Goal: Task Accomplishment & Management: Manage account settings

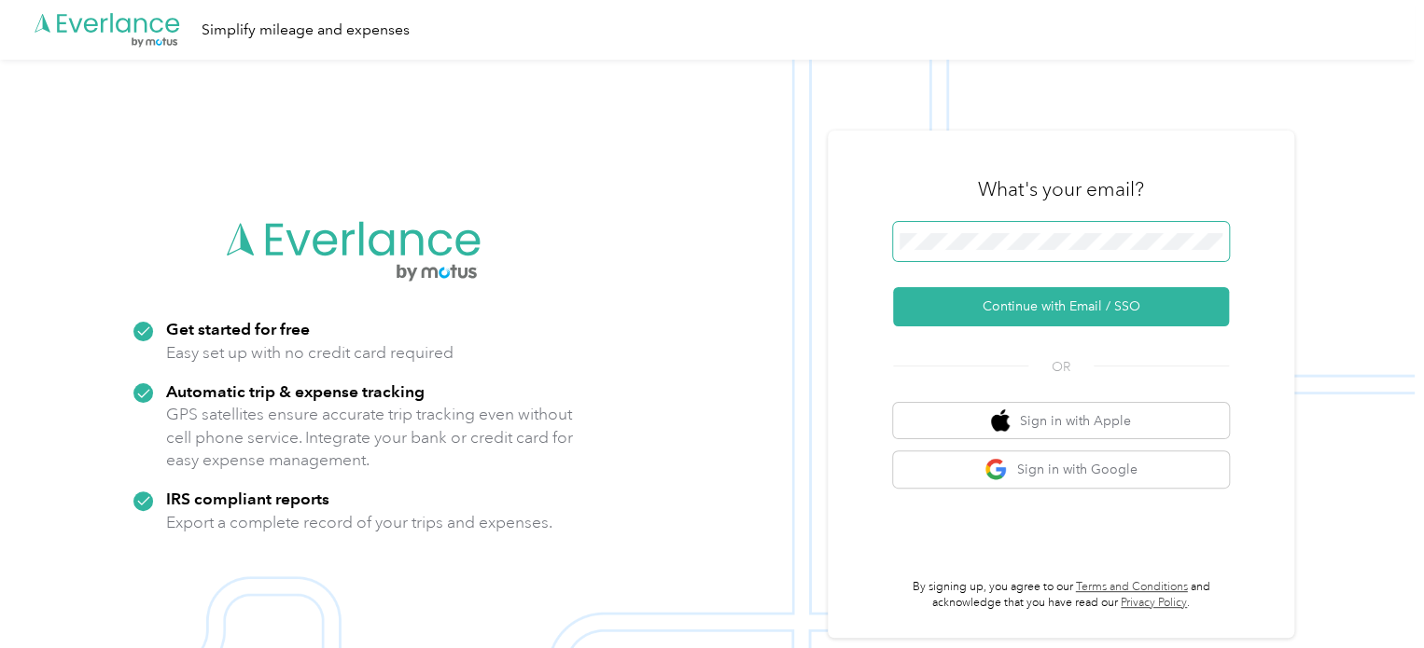
click at [1050, 253] on span at bounding box center [1061, 241] width 336 height 39
click at [963, 234] on span at bounding box center [1061, 241] width 336 height 39
click at [918, 250] on span at bounding box center [1061, 241] width 336 height 39
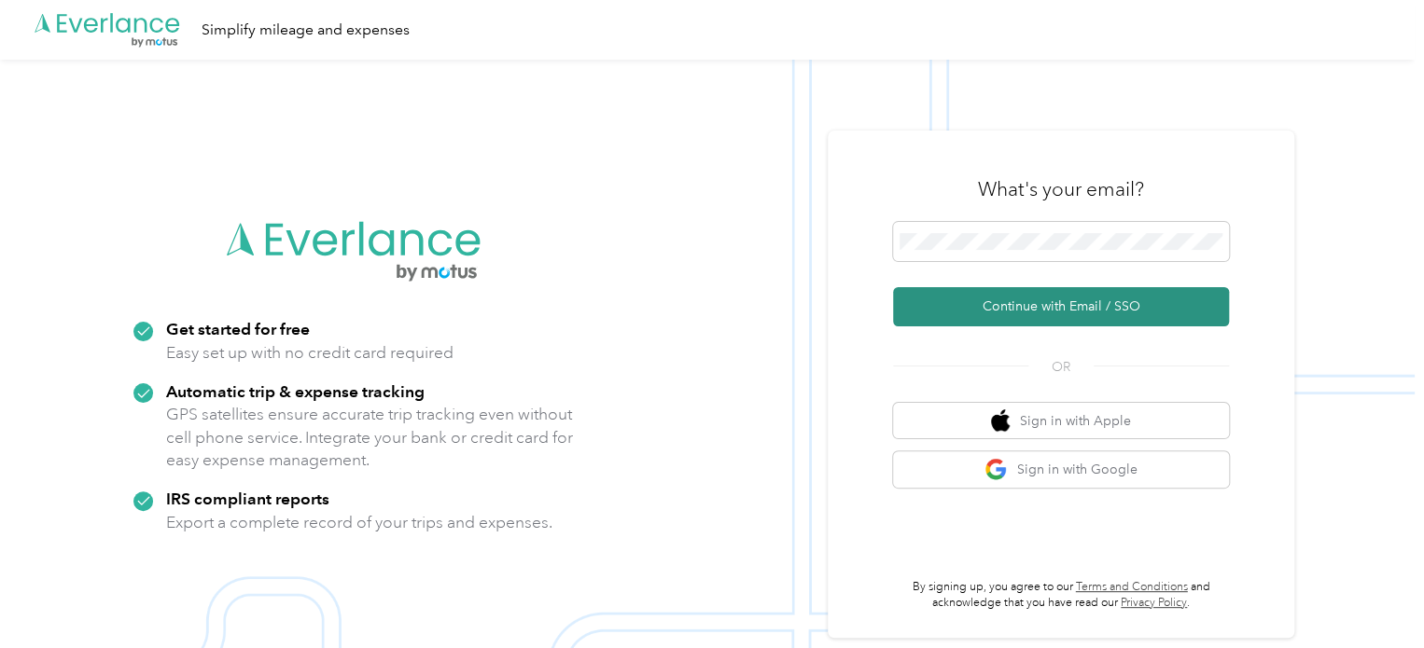
click at [1013, 299] on button "Continue with Email / SSO" at bounding box center [1061, 306] width 336 height 39
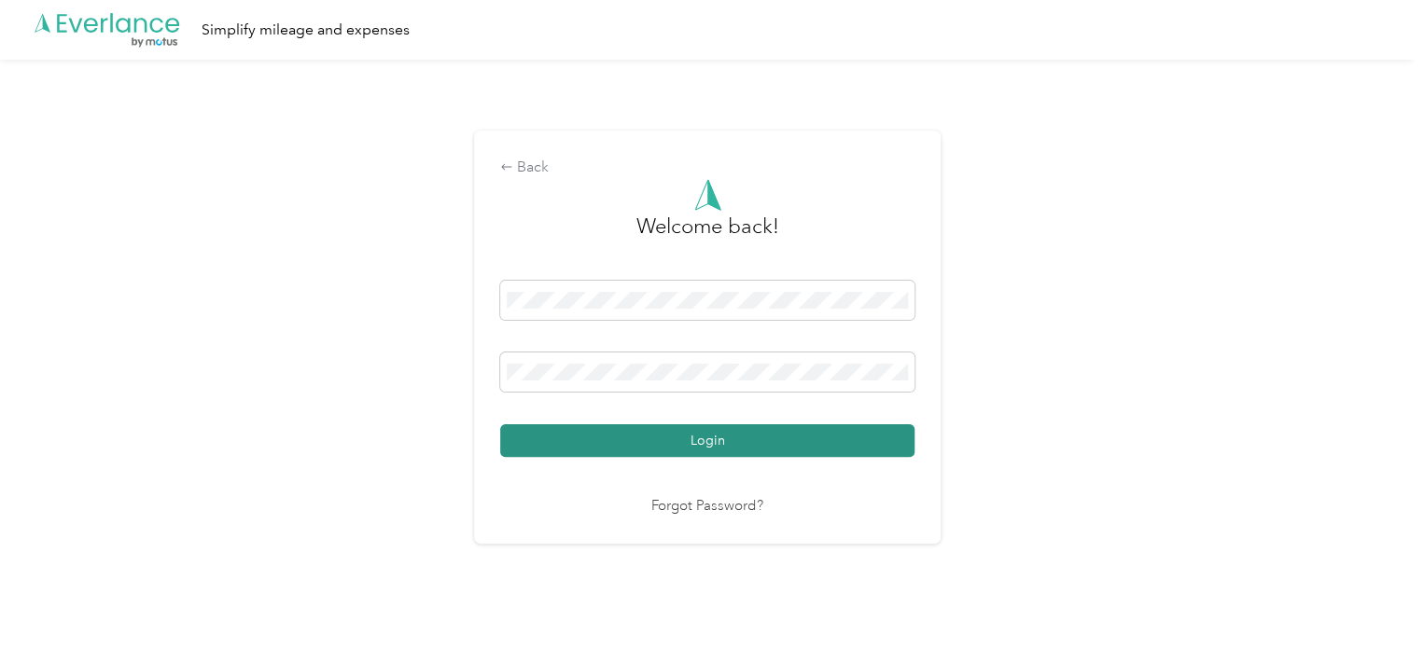
click at [746, 439] on button "Login" at bounding box center [707, 441] width 414 height 33
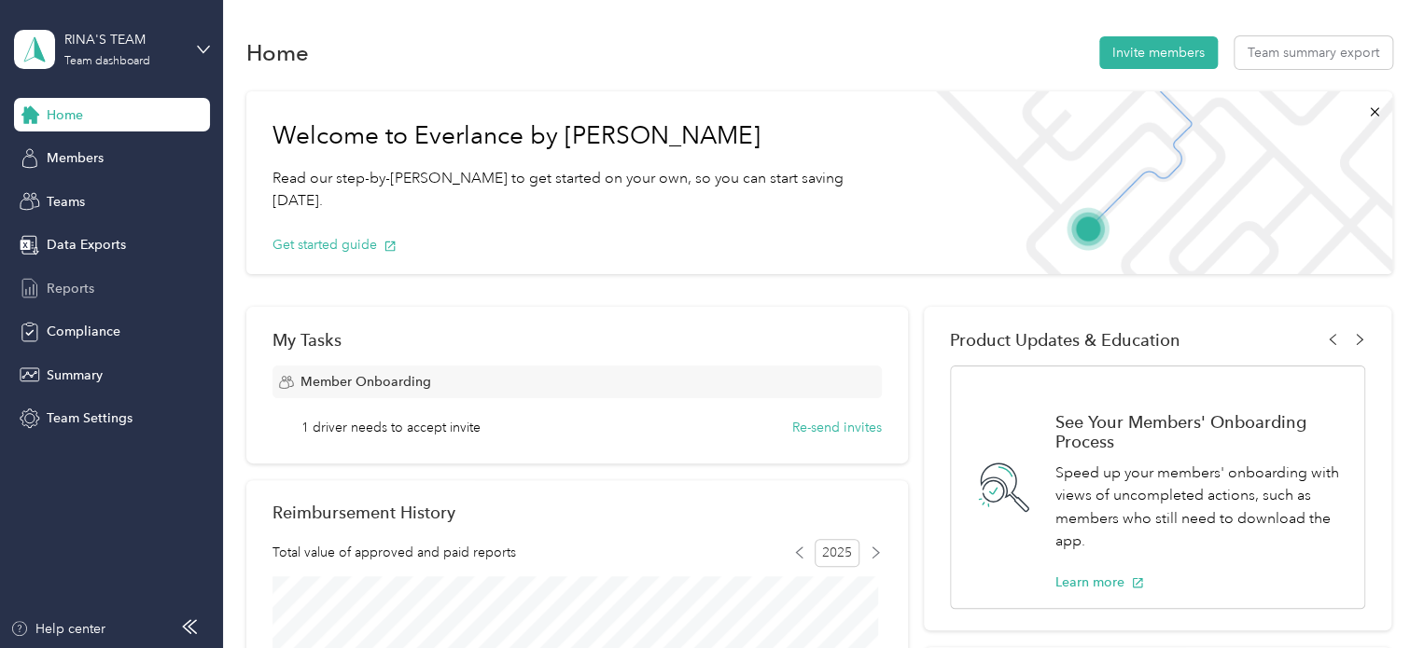
click at [63, 292] on span "Reports" at bounding box center [71, 289] width 48 height 20
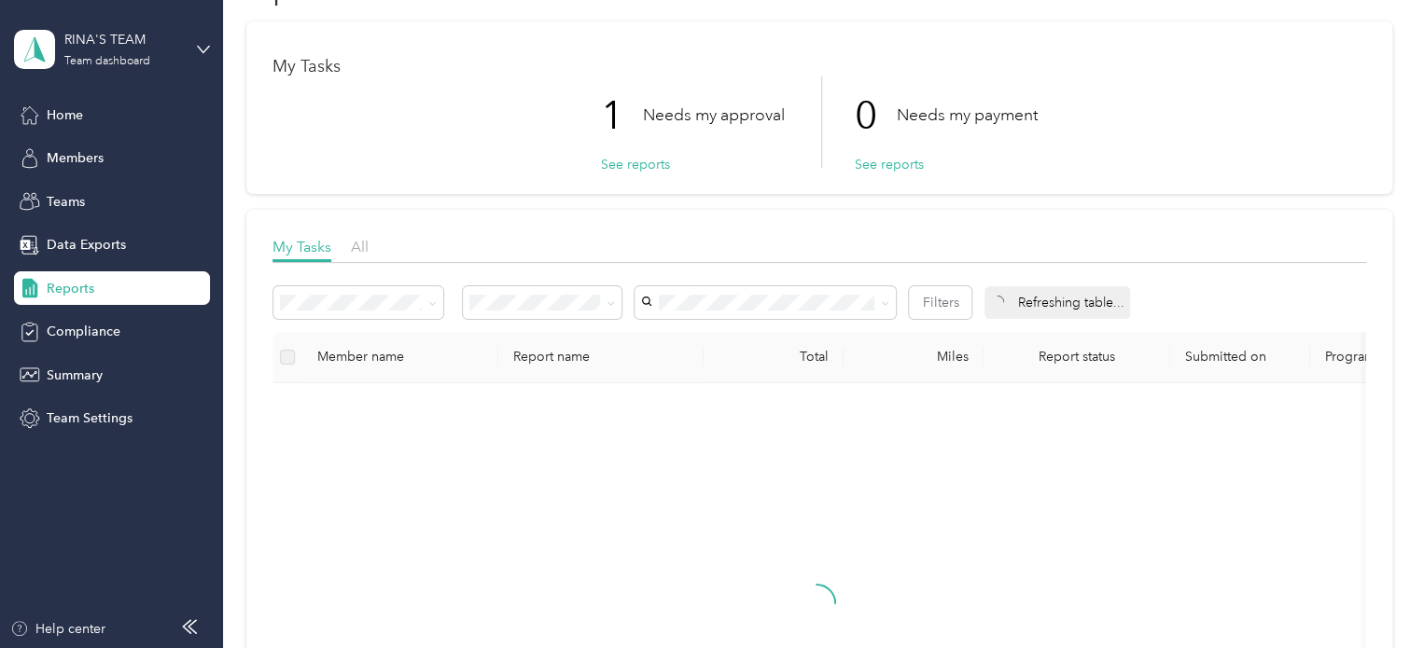
scroll to position [93, 0]
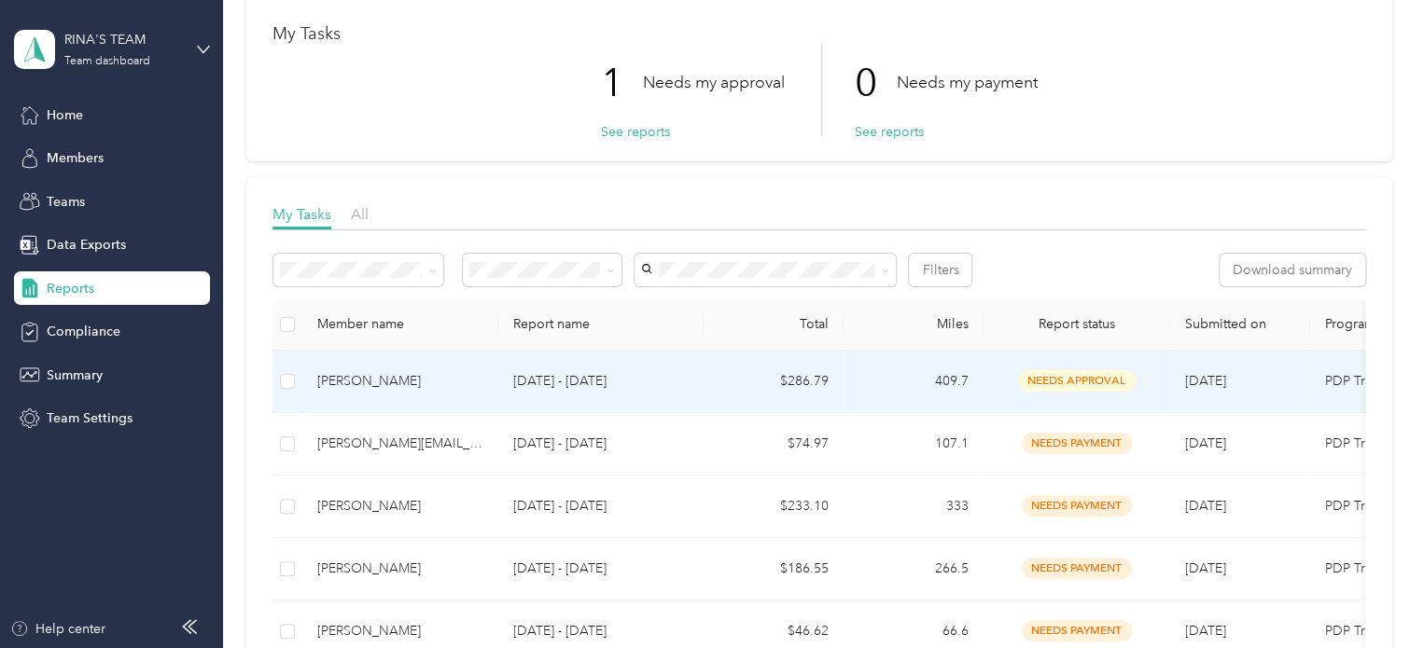
click at [1045, 382] on span "needs approval" at bounding box center [1077, 380] width 118 height 21
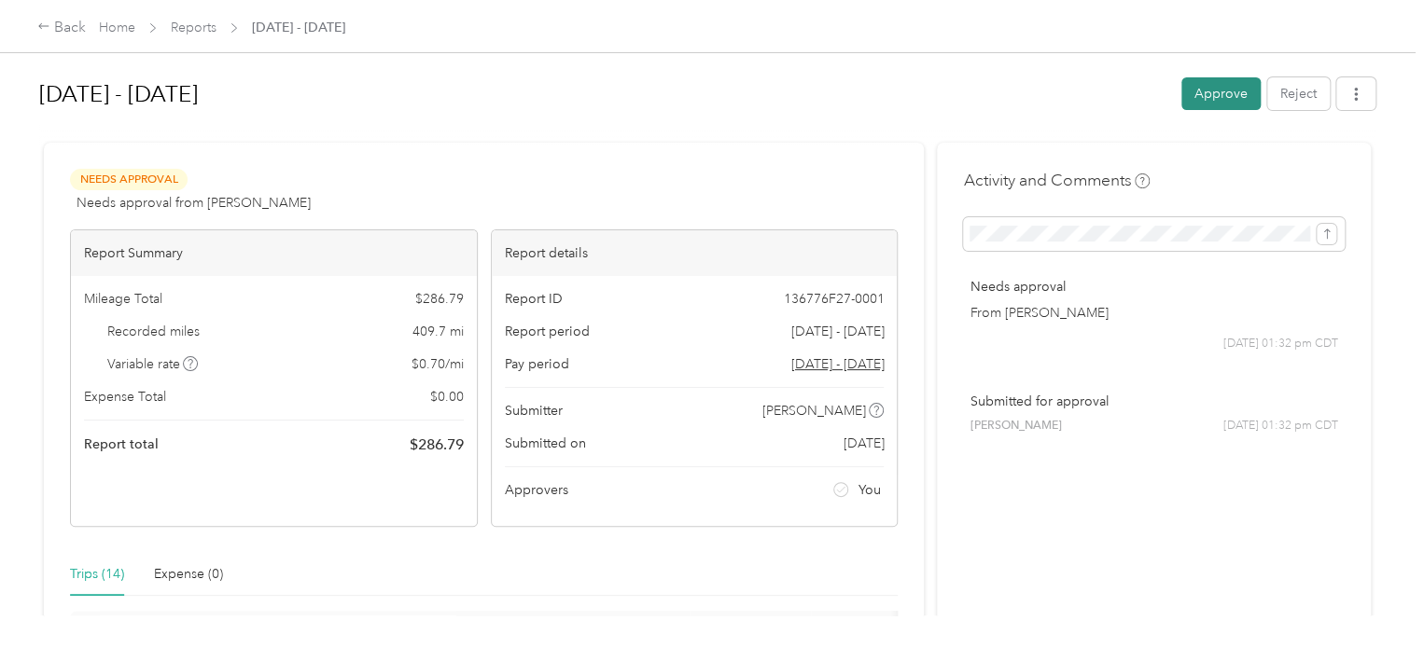
click at [1220, 89] on button "Approve" at bounding box center [1220, 93] width 79 height 33
